Goal: Book appointment/travel/reservation

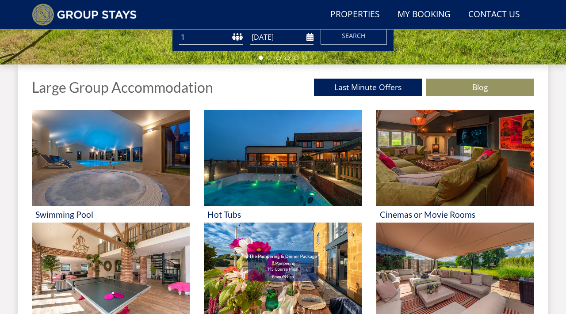
scroll to position [328, 0]
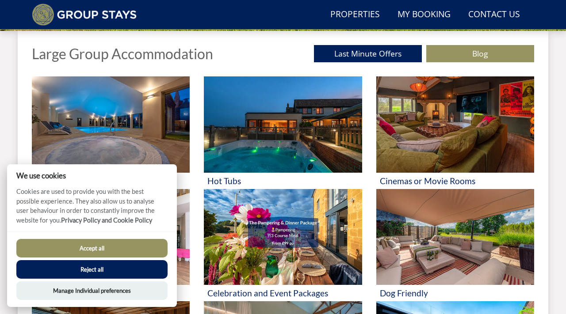
click at [113, 256] on button "Accept all" at bounding box center [91, 248] width 151 height 19
checkbox input "true"
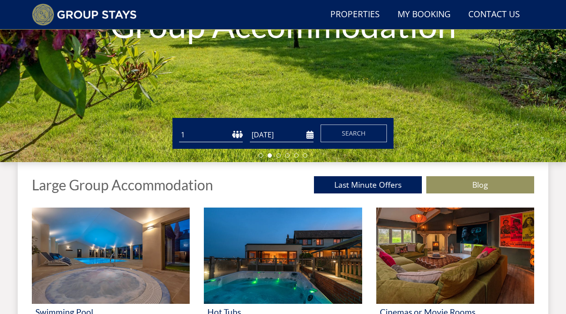
scroll to position [196, 0]
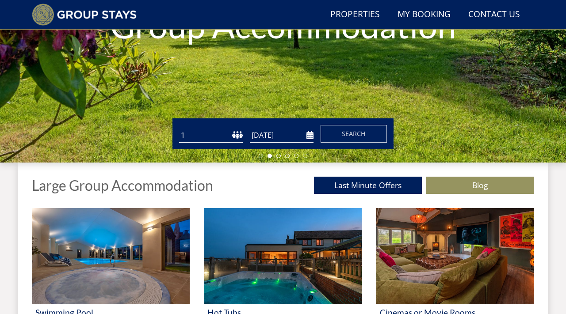
click at [217, 137] on select "1 2 3 4 5 6 7 8 9 10 11 12 13 14 15 16 17 18 19 20 21 22 23 24 25 26 27 28 29 3…" at bounding box center [211, 135] width 64 height 15
select select "3"
click at [344, 139] on button "Search" at bounding box center [353, 134] width 66 height 18
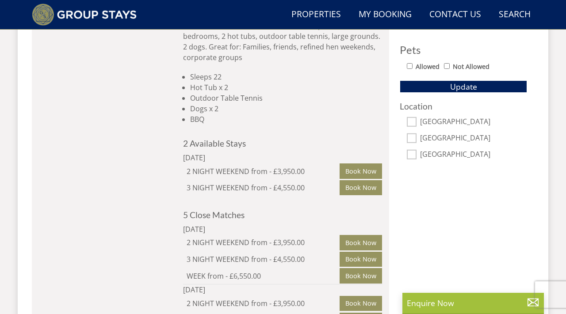
scroll to position [557, 0]
